Goal: Information Seeking & Learning: Check status

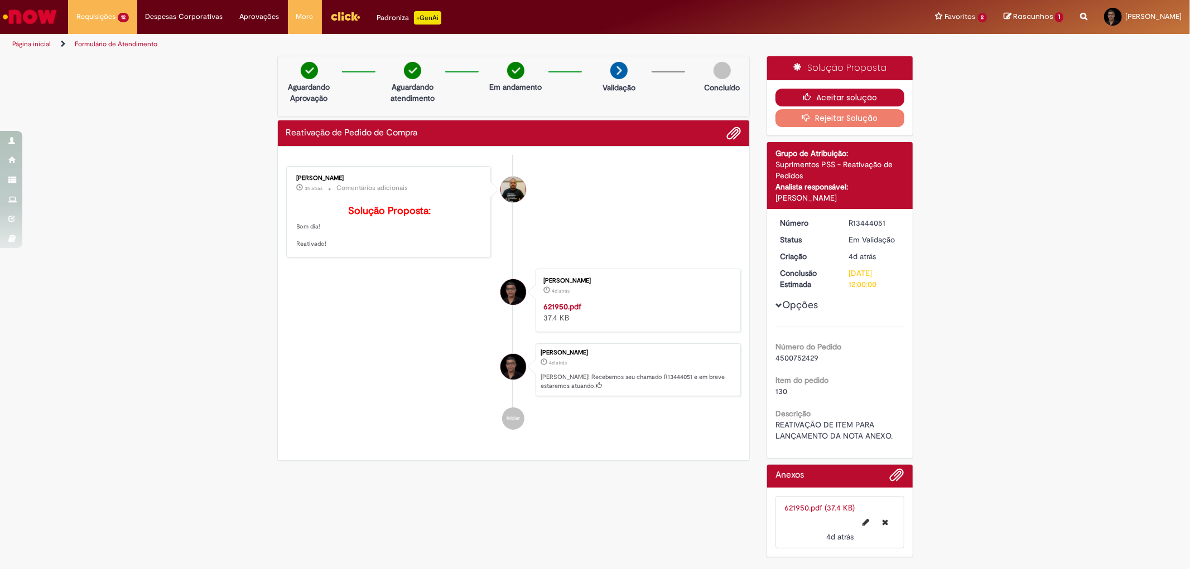
click at [852, 95] on button "Aceitar solução" at bounding box center [839, 98] width 129 height 18
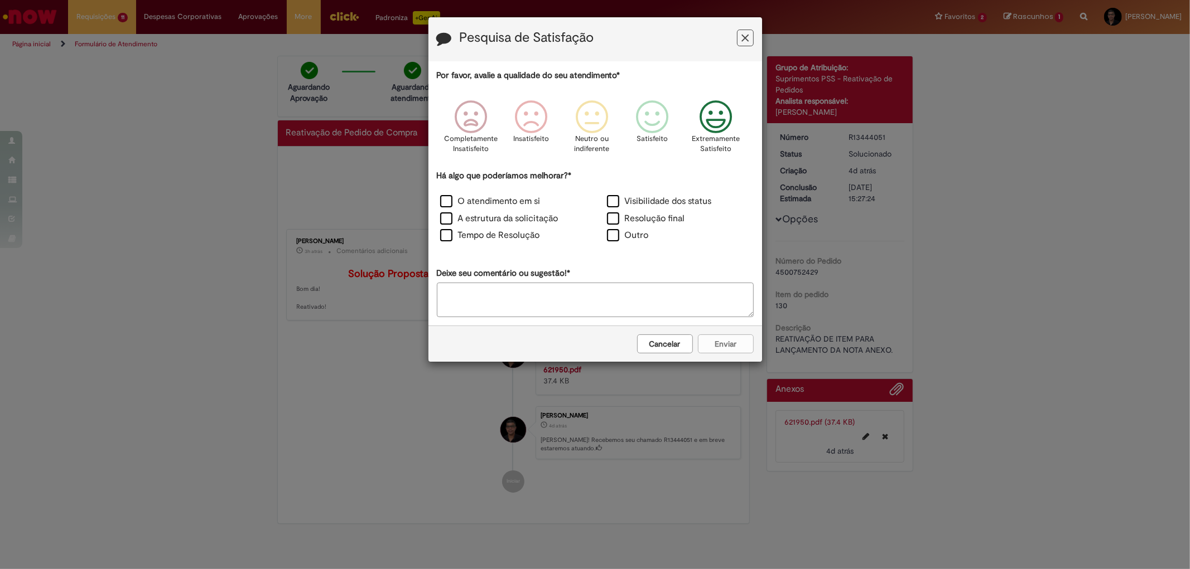
click at [722, 119] on icon "Feedback" at bounding box center [715, 116] width 42 height 33
click at [516, 201] on label "O atendimento em si" at bounding box center [490, 201] width 100 height 13
click at [736, 342] on button "Enviar" at bounding box center [726, 344] width 56 height 19
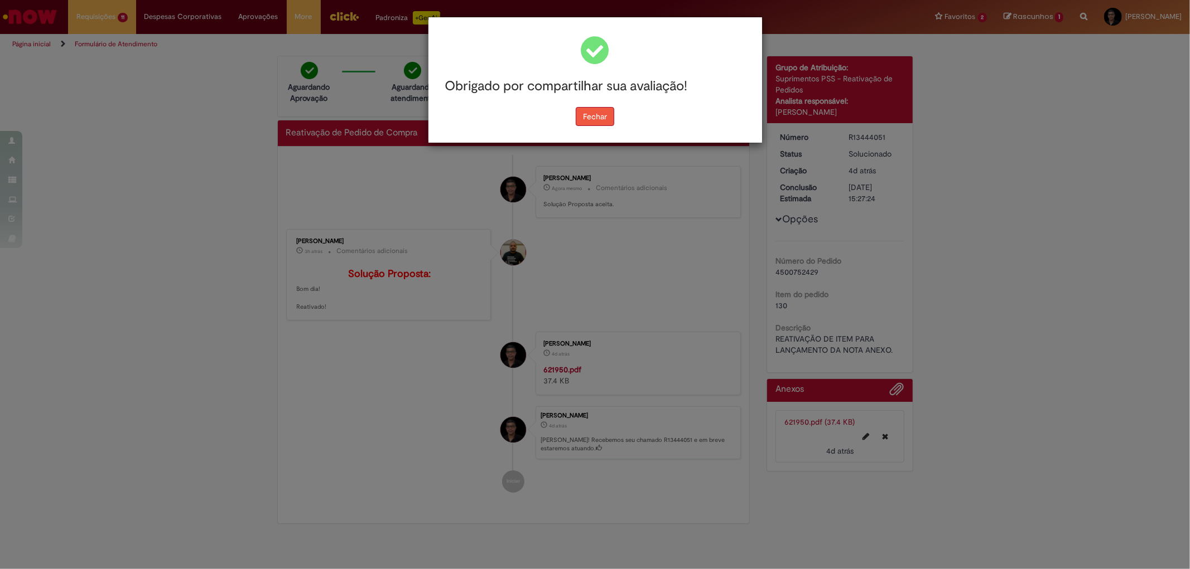
click at [587, 109] on button "Fechar" at bounding box center [595, 116] width 38 height 19
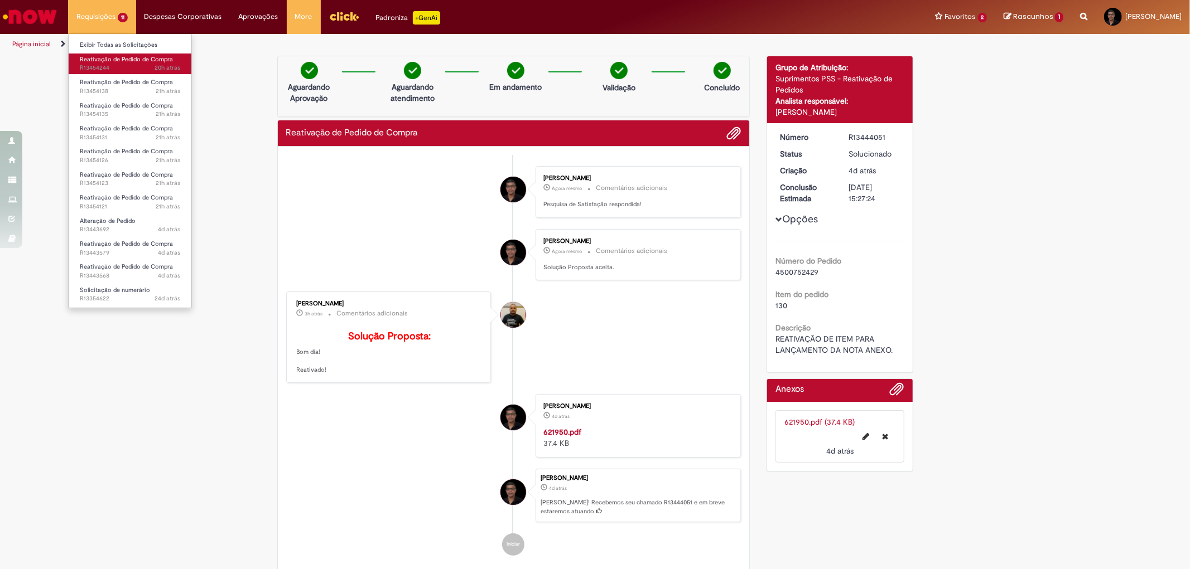
click at [113, 62] on span "Reativação de Pedido de Compra" at bounding box center [126, 59] width 93 height 8
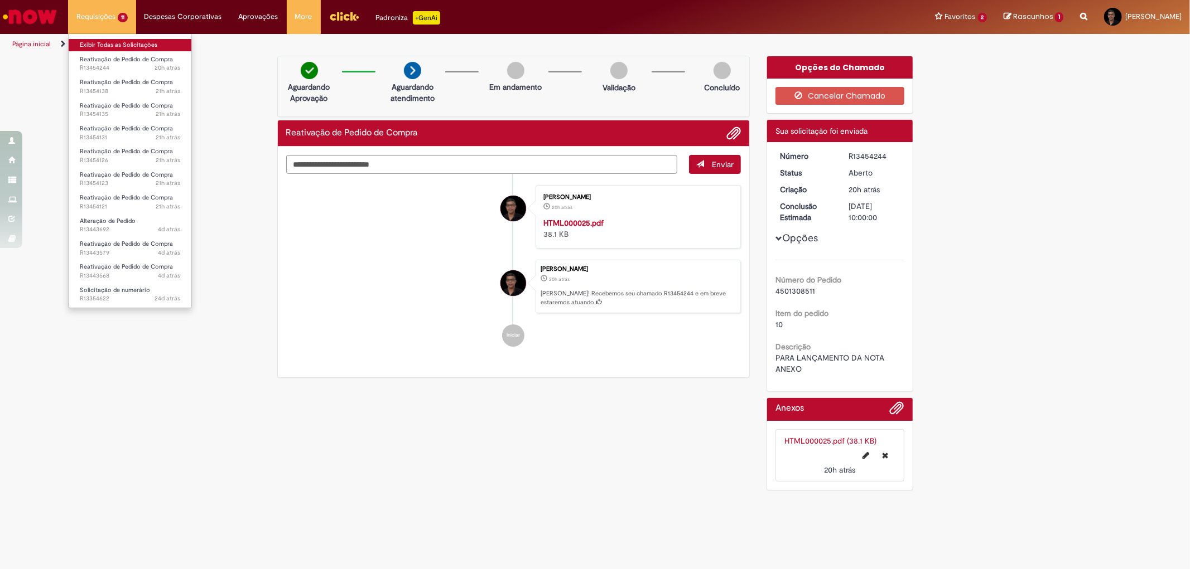
click at [115, 47] on link "Exibir Todas as Solicitações" at bounding box center [130, 45] width 123 height 12
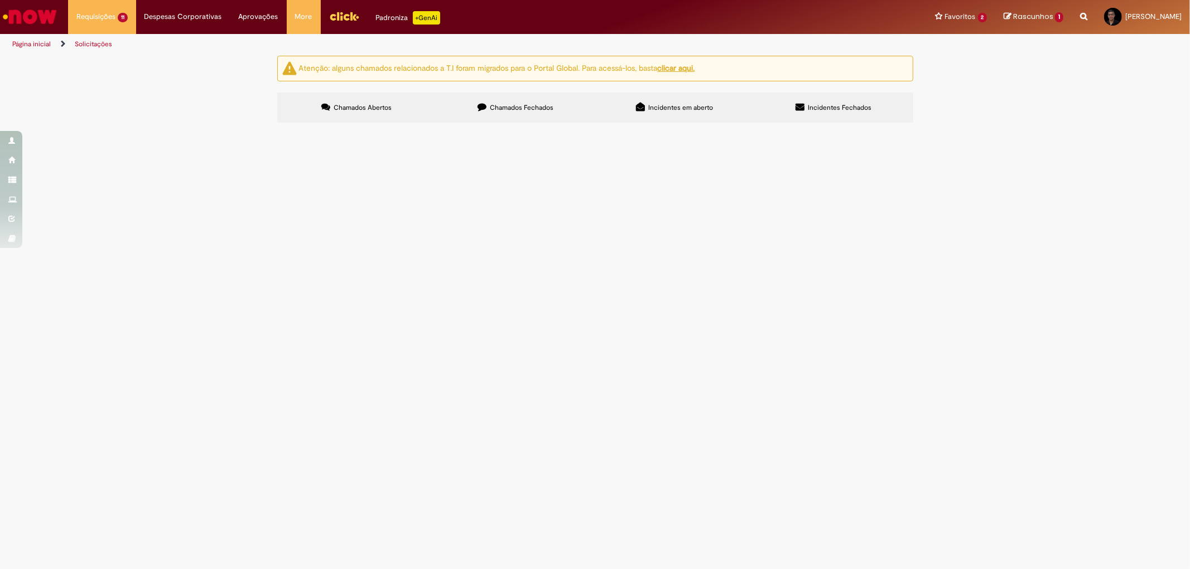
click at [0, 0] on input "Pesquisar" at bounding box center [0, 0] width 0 height 0
type input "*********"
click at [0, 0] on span "Pesquisar" at bounding box center [0, 0] width 0 height 0
click at [0, 0] on input "Pesquisar" at bounding box center [0, 0] width 0 height 0
type input "*********"
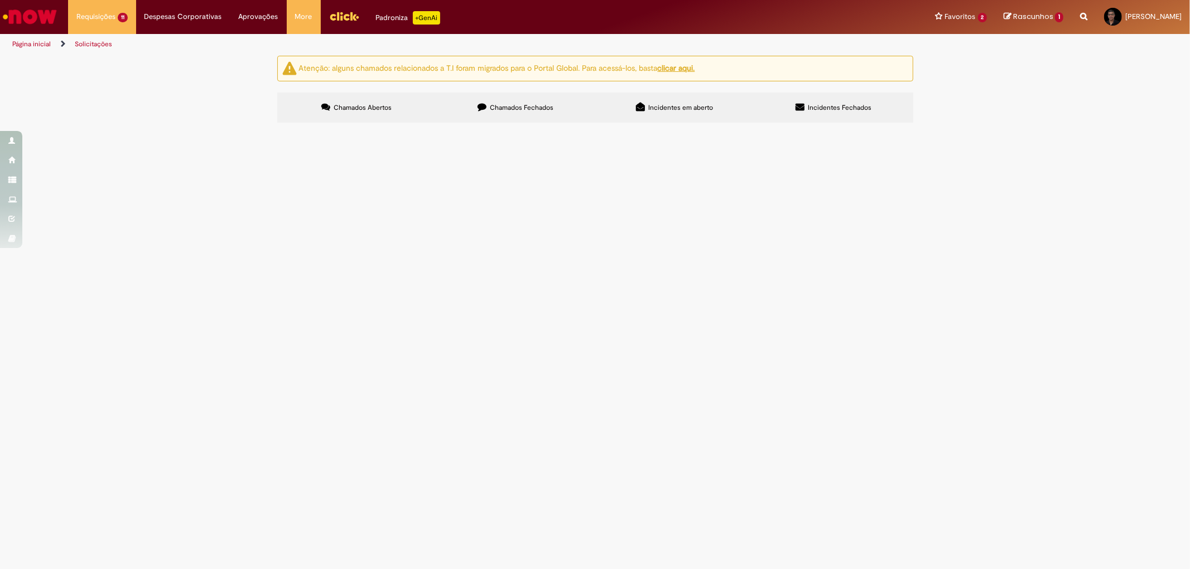
click at [500, 107] on span "Chamados Fechados" at bounding box center [522, 107] width 64 height 9
click at [0, 0] on input "Pesquisar" at bounding box center [0, 0] width 0 height 0
type input "*********"
click at [0, 0] on span "Pesquisar" at bounding box center [0, 0] width 0 height 0
click at [0, 0] on span "R13444051" at bounding box center [0, 0] width 0 height 0
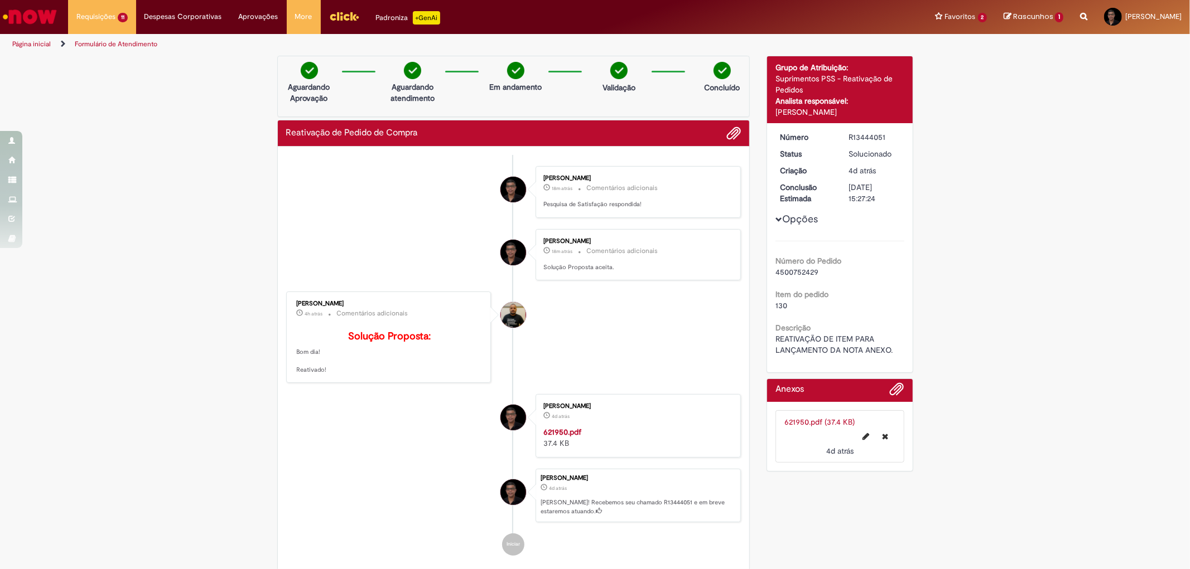
drag, startPoint x: 353, startPoint y: 303, endPoint x: 283, endPoint y: 303, distance: 69.7
click at [286, 303] on div "[PERSON_NAME] 4h atrás 4 horas atrás Comentários adicionais Solução Proposta: B…" at bounding box center [388, 337] width 205 height 91
copy div "[PERSON_NAME]"
click at [848, 135] on div "R13444051" at bounding box center [874, 137] width 52 height 11
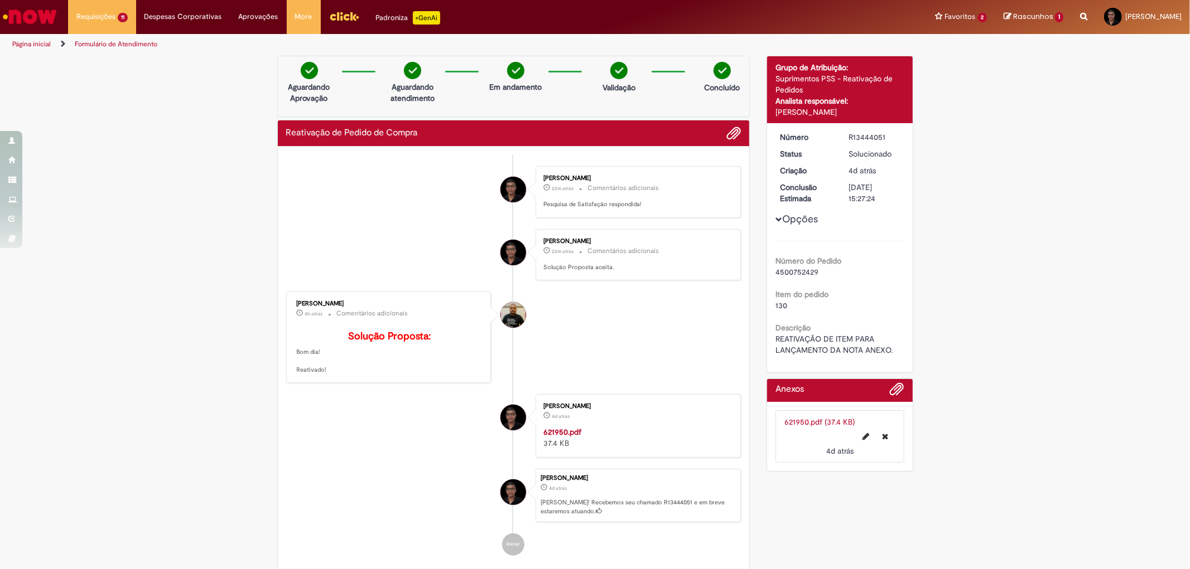
copy div "R13444051"
